Goal: Task Accomplishment & Management: Manage account settings

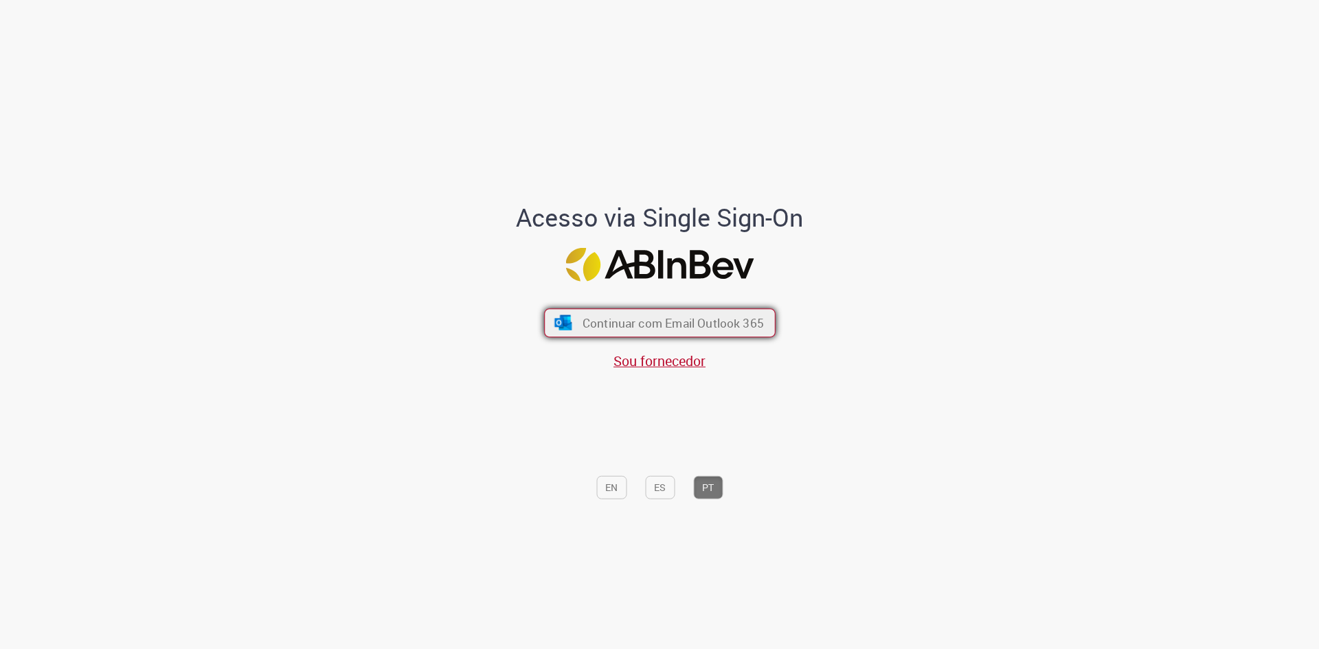
click at [701, 326] on span "Continuar com Email Outlook 365" at bounding box center [672, 323] width 181 height 16
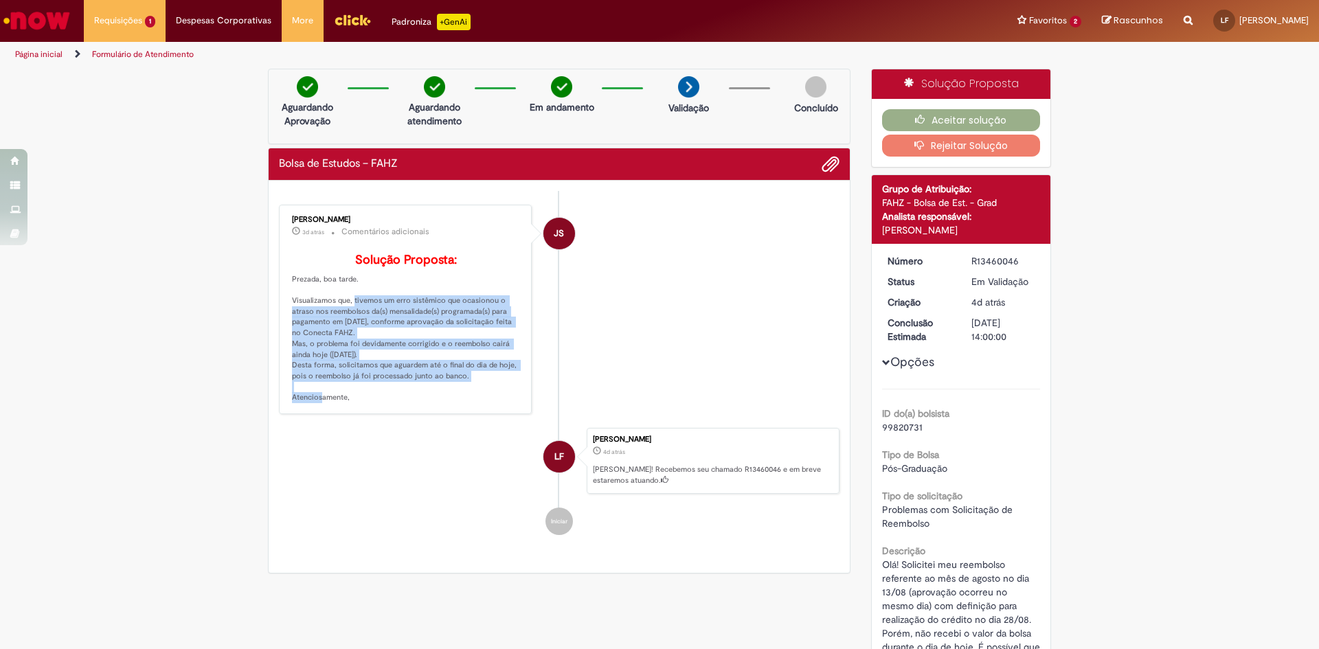
drag, startPoint x: 343, startPoint y: 322, endPoint x: 478, endPoint y: 399, distance: 155.1
click at [478, 399] on p "Solução Proposta: Prezada, boa tarde. Visualizamos que, tivemos um erro sistêmi…" at bounding box center [406, 328] width 229 height 150
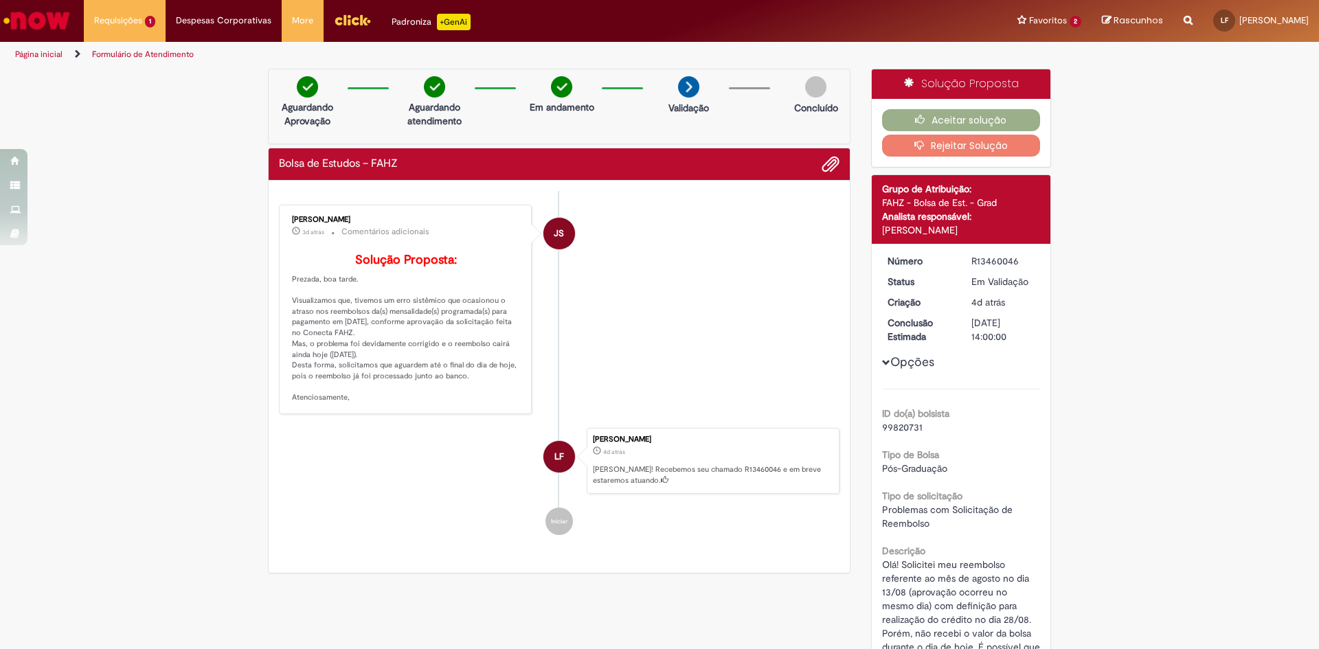
click at [456, 403] on p "Solução Proposta: Prezada, boa tarde. Visualizamos que, tivemos um erro sistêmi…" at bounding box center [406, 328] width 229 height 150
click at [954, 122] on button "Aceitar solução" at bounding box center [961, 120] width 159 height 22
